Goal: Task Accomplishment & Management: Complete application form

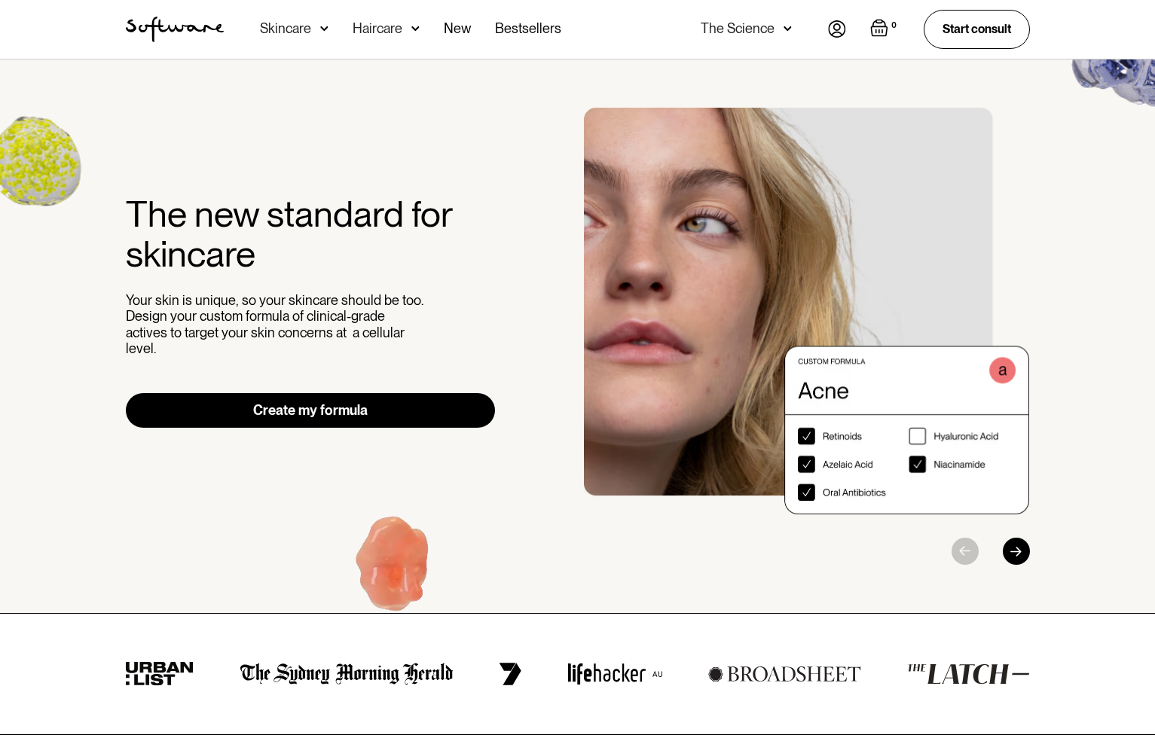
click at [837, 29] on img at bounding box center [837, 28] width 18 height 17
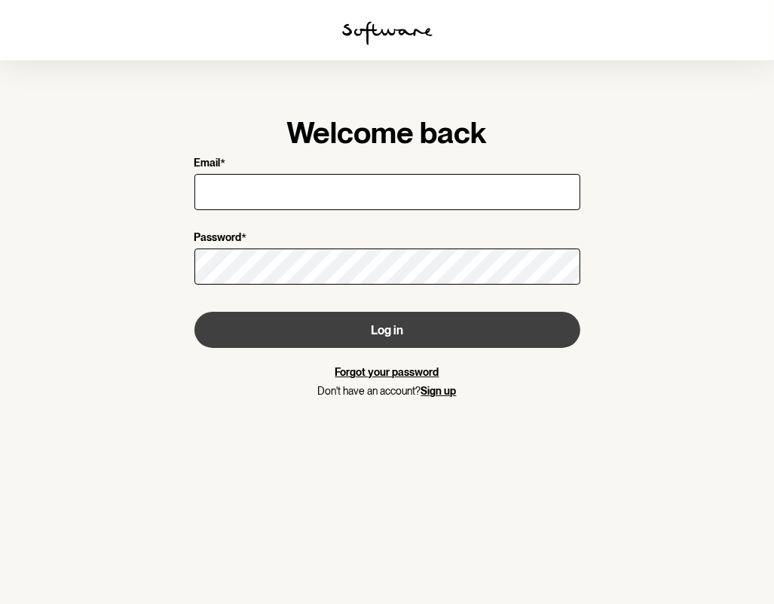
type input "shelleymason@icloud.com"
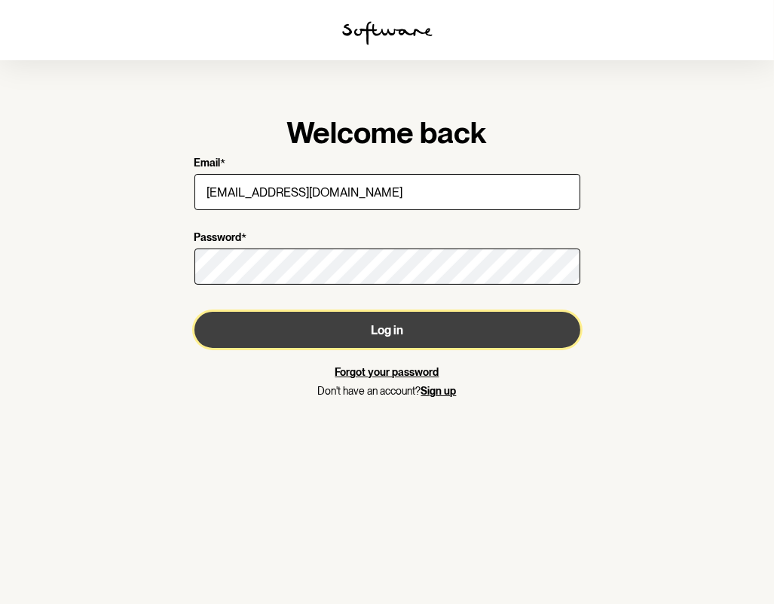
click at [404, 330] on button "Log in" at bounding box center [387, 330] width 386 height 36
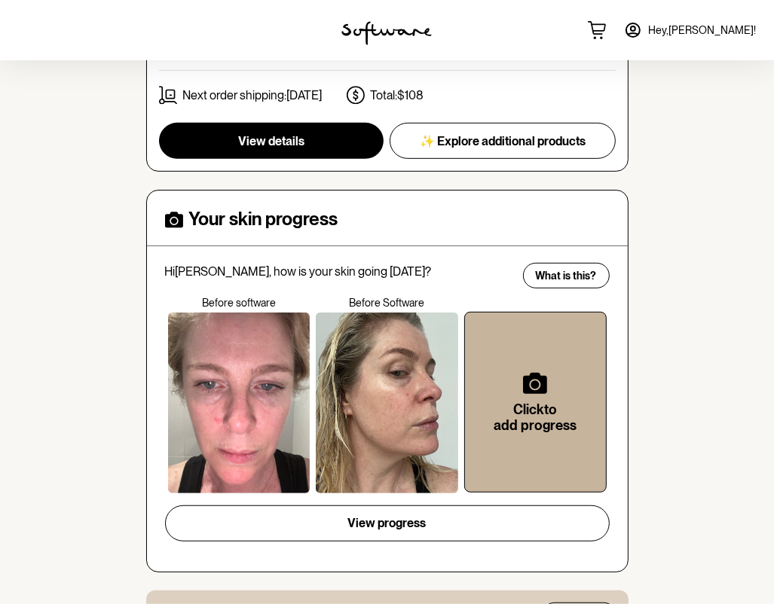
scroll to position [467, 0]
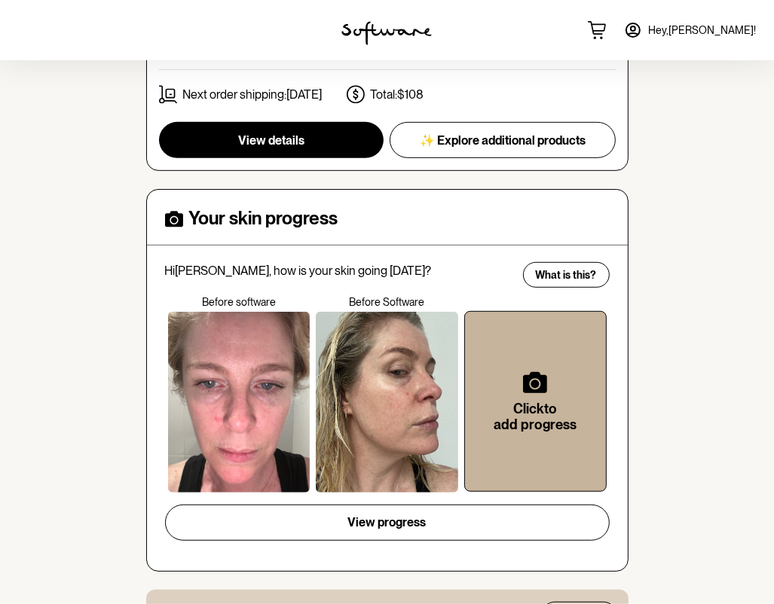
click at [546, 402] on h6 "Click to add progress" at bounding box center [535, 417] width 93 height 32
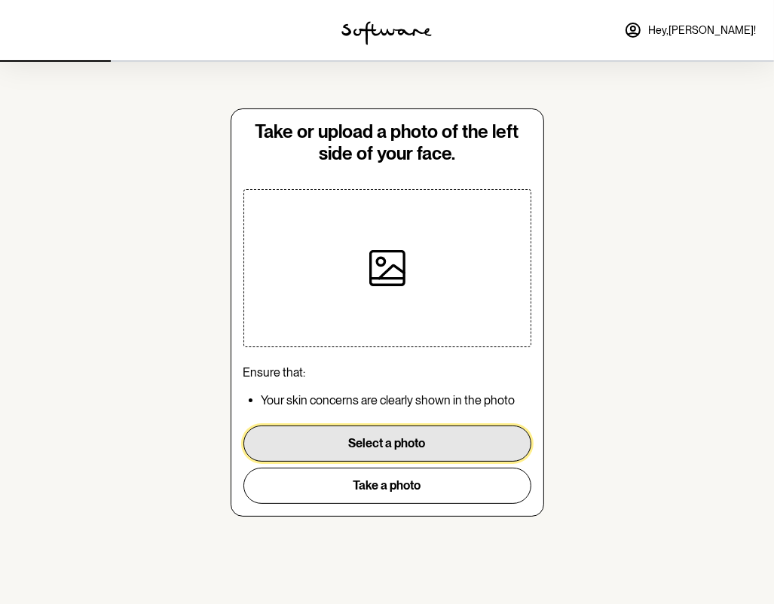
click at [405, 438] on button "Select a photo" at bounding box center [387, 444] width 288 height 36
click at [393, 444] on button "Select a photo" at bounding box center [387, 444] width 288 height 36
click at [406, 445] on button "Select a photo" at bounding box center [387, 444] width 288 height 36
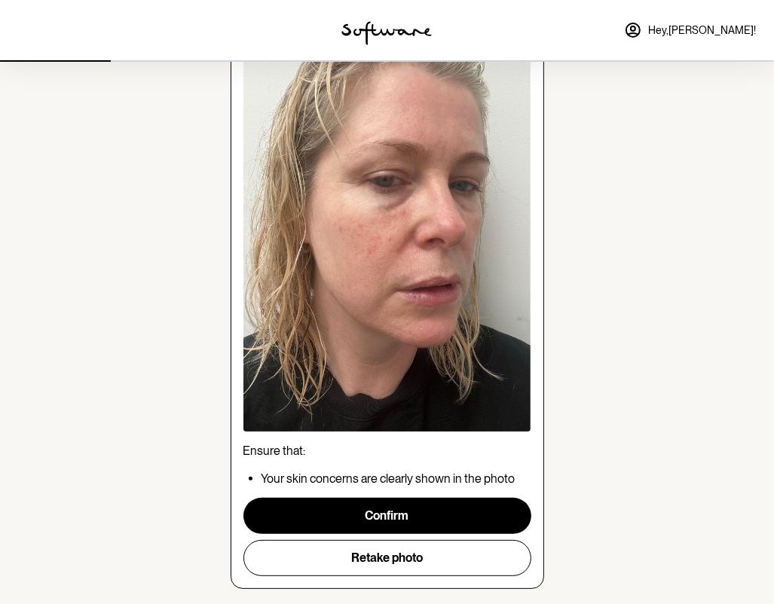
scroll to position [147, 0]
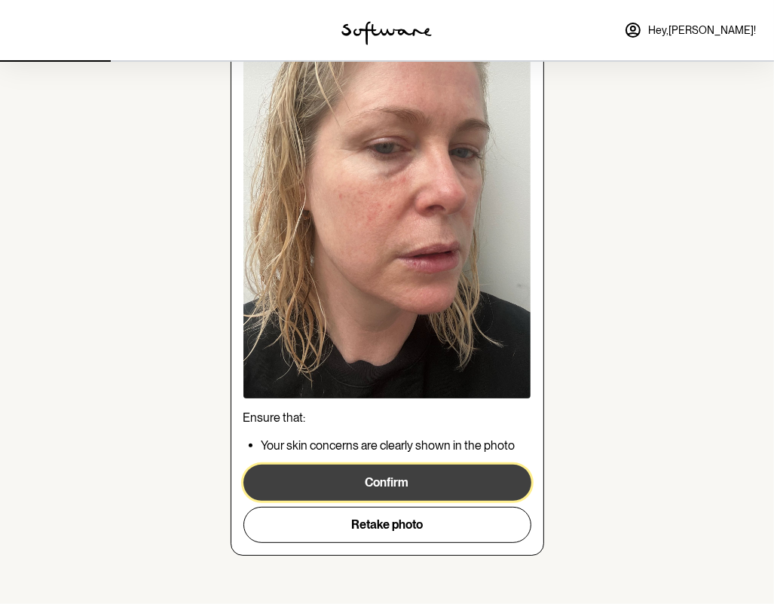
click at [412, 479] on button "Confirm" at bounding box center [387, 483] width 288 height 36
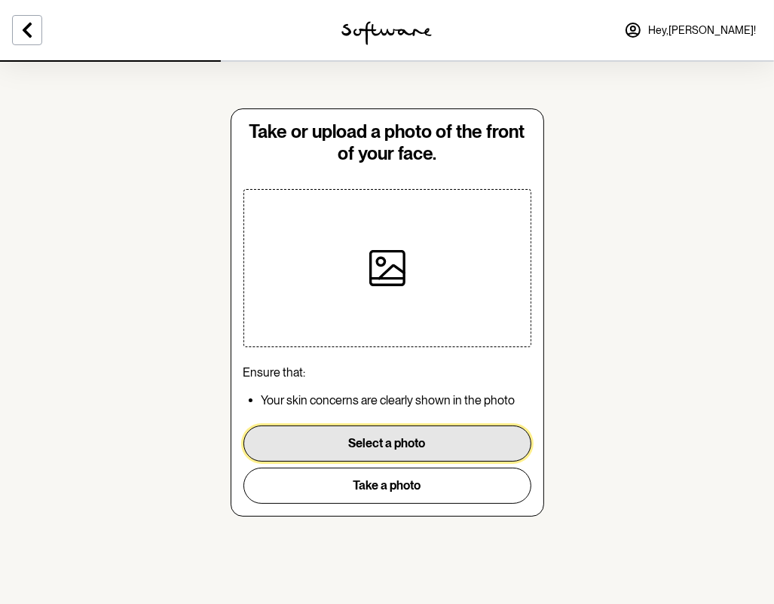
click at [408, 445] on button "Select a photo" at bounding box center [387, 444] width 288 height 36
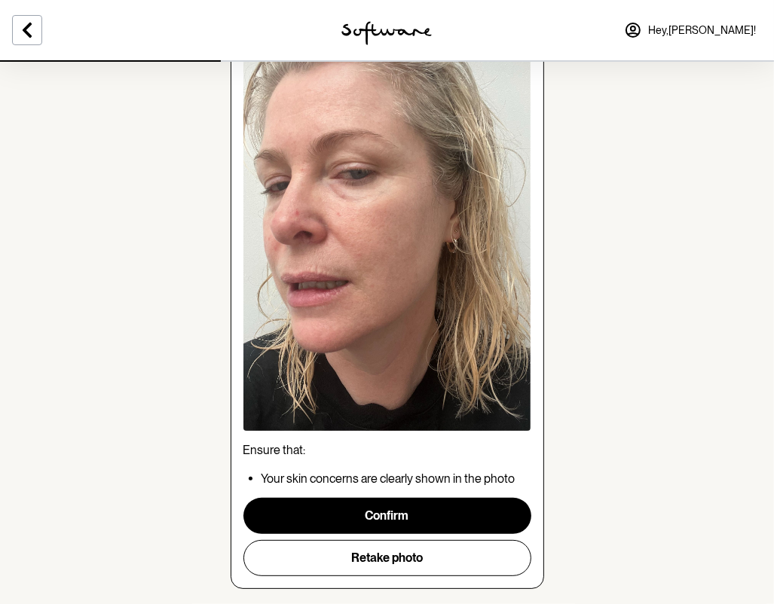
scroll to position [148, 0]
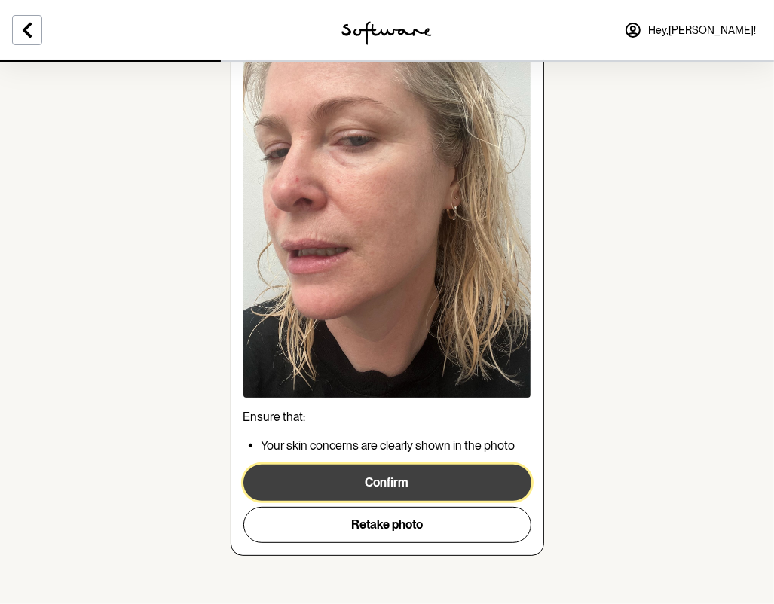
click at [407, 487] on button "Confirm" at bounding box center [387, 483] width 288 height 36
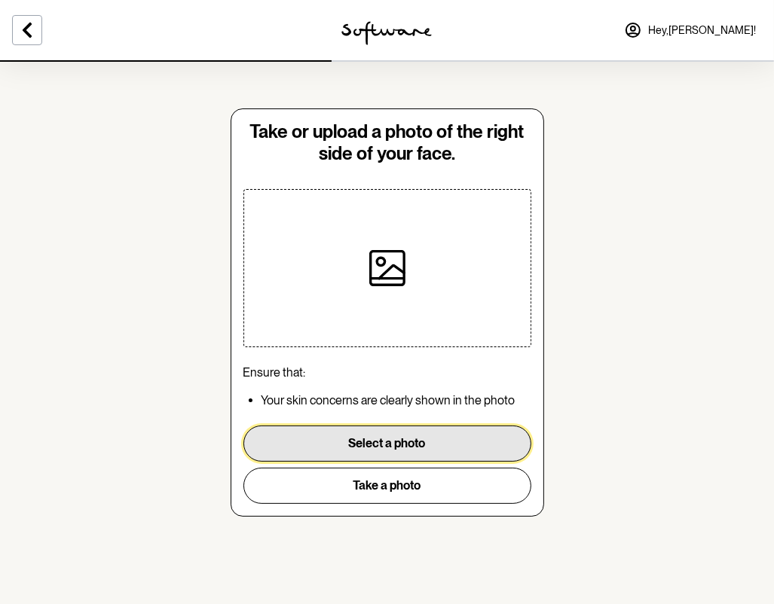
click at [397, 445] on button "Select a photo" at bounding box center [387, 444] width 288 height 36
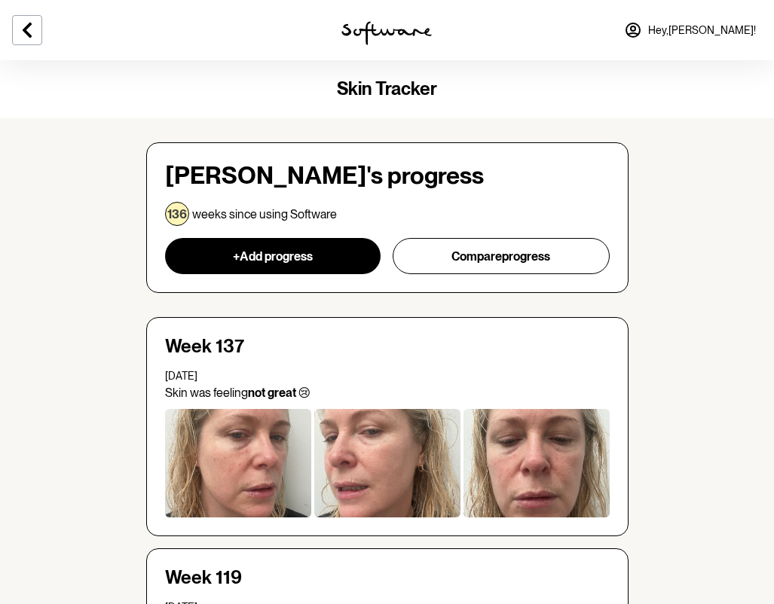
scroll to position [916, 0]
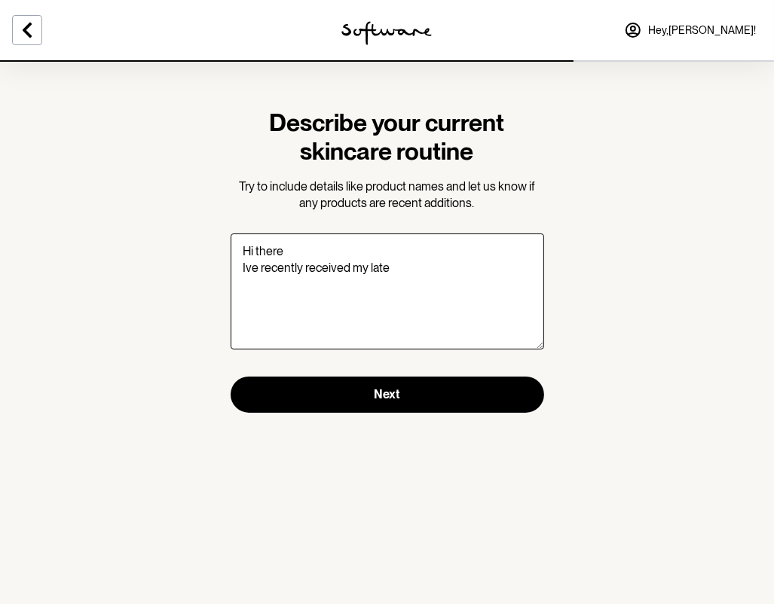
type textarea "Hi there Ive recently received my lates"
